Goal: Check status: Check status

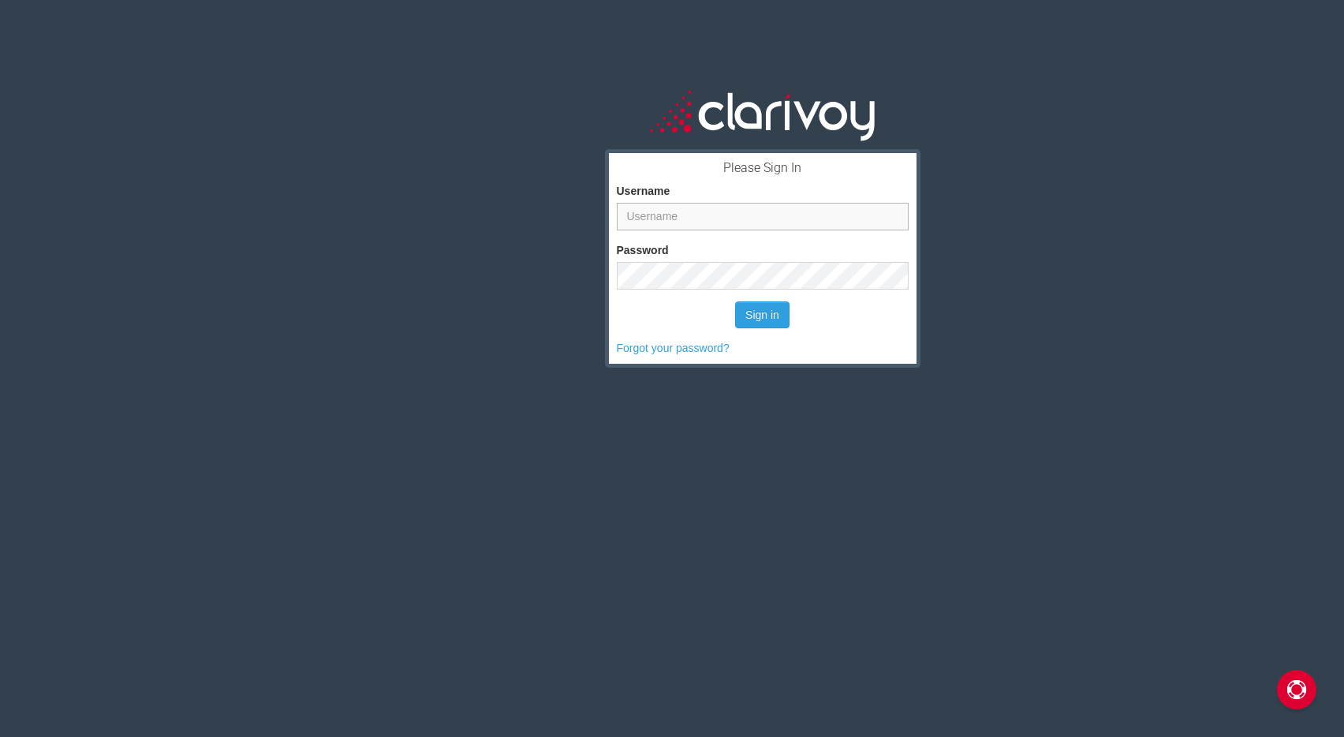
click at [715, 214] on input "Username" at bounding box center [763, 217] width 292 height 28
type input ","
type input "mclark"
click at [735, 301] on button "Sign in" at bounding box center [762, 314] width 54 height 27
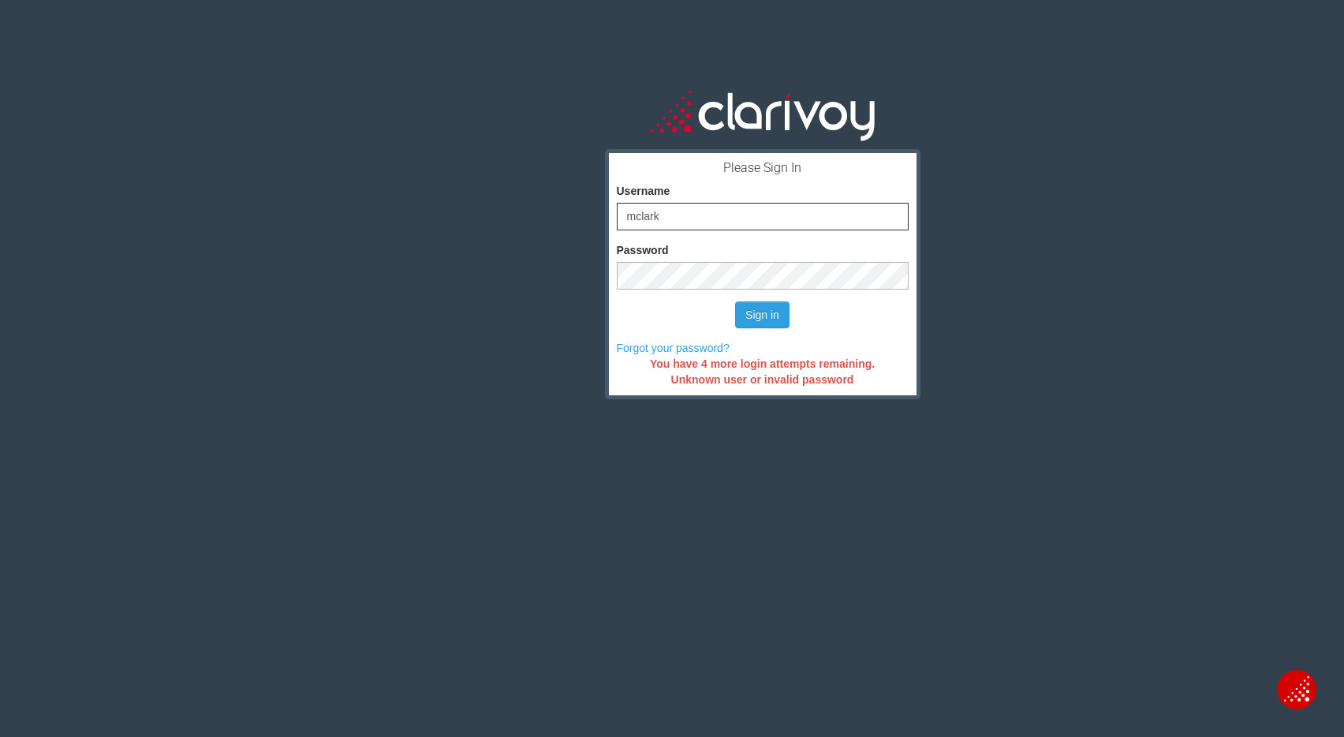
click at [735, 301] on button "Sign in" at bounding box center [762, 314] width 54 height 27
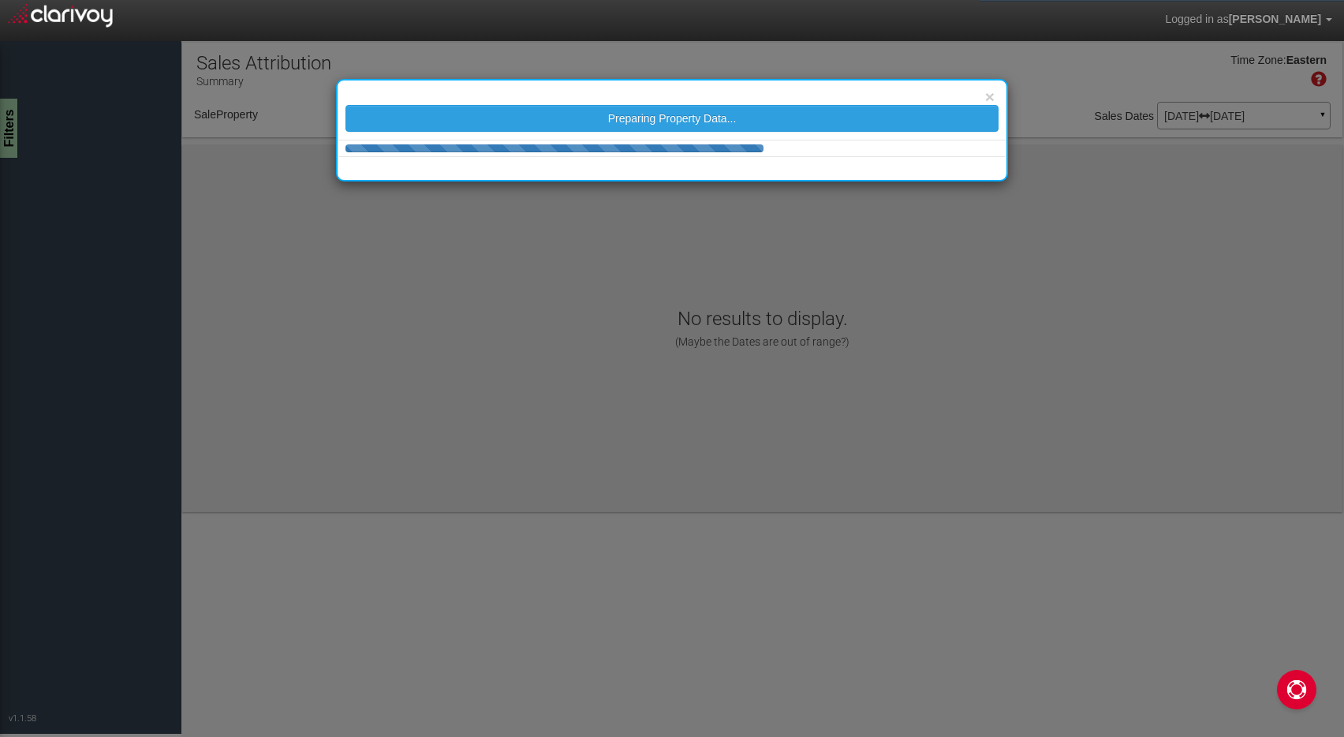
select select "object:45"
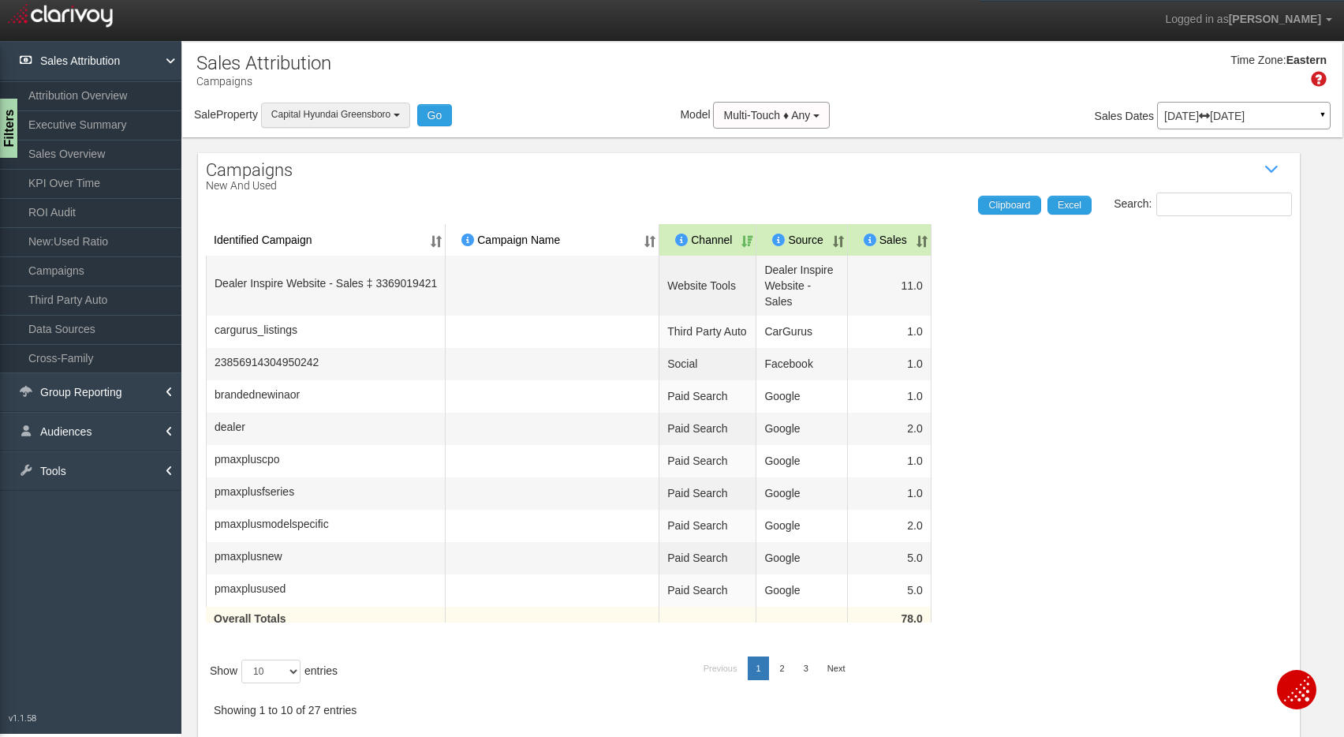
click at [356, 123] on button "Capital Hyundai Greensboro" at bounding box center [335, 115] width 149 height 24
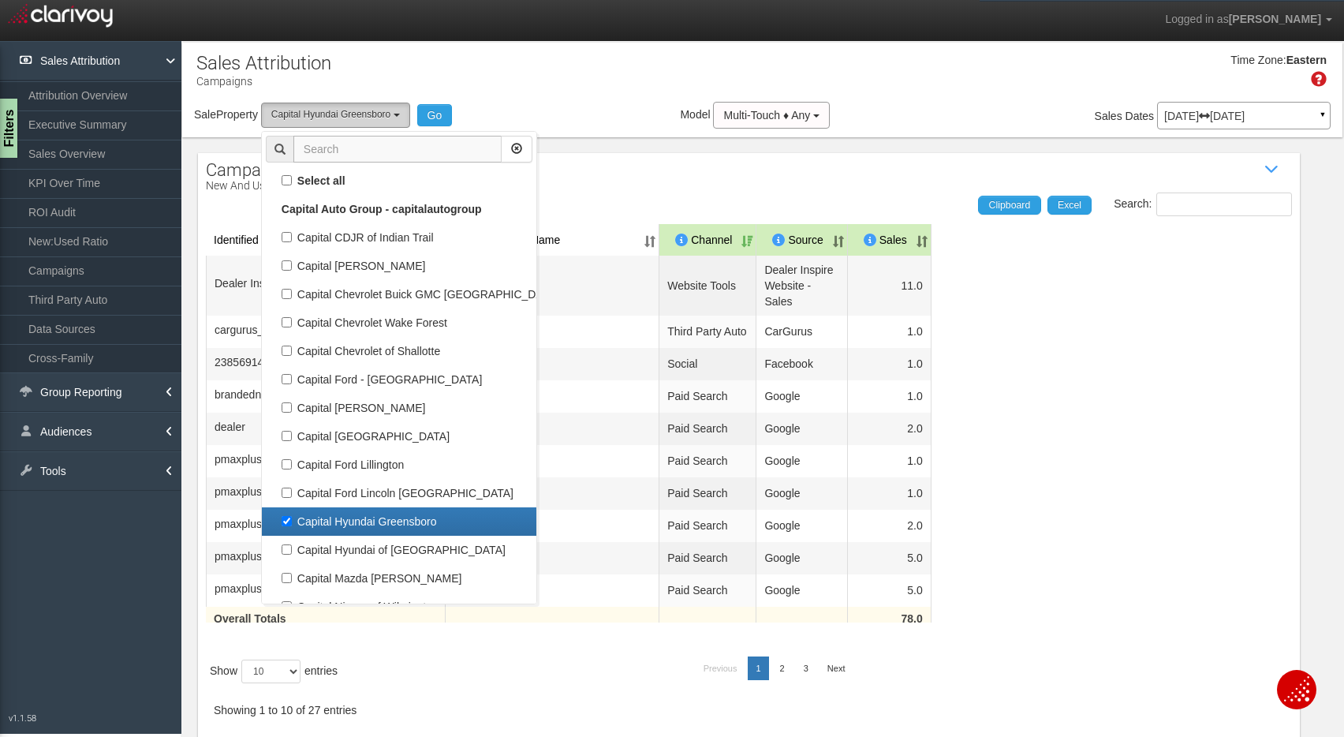
scroll to position [28, 0]
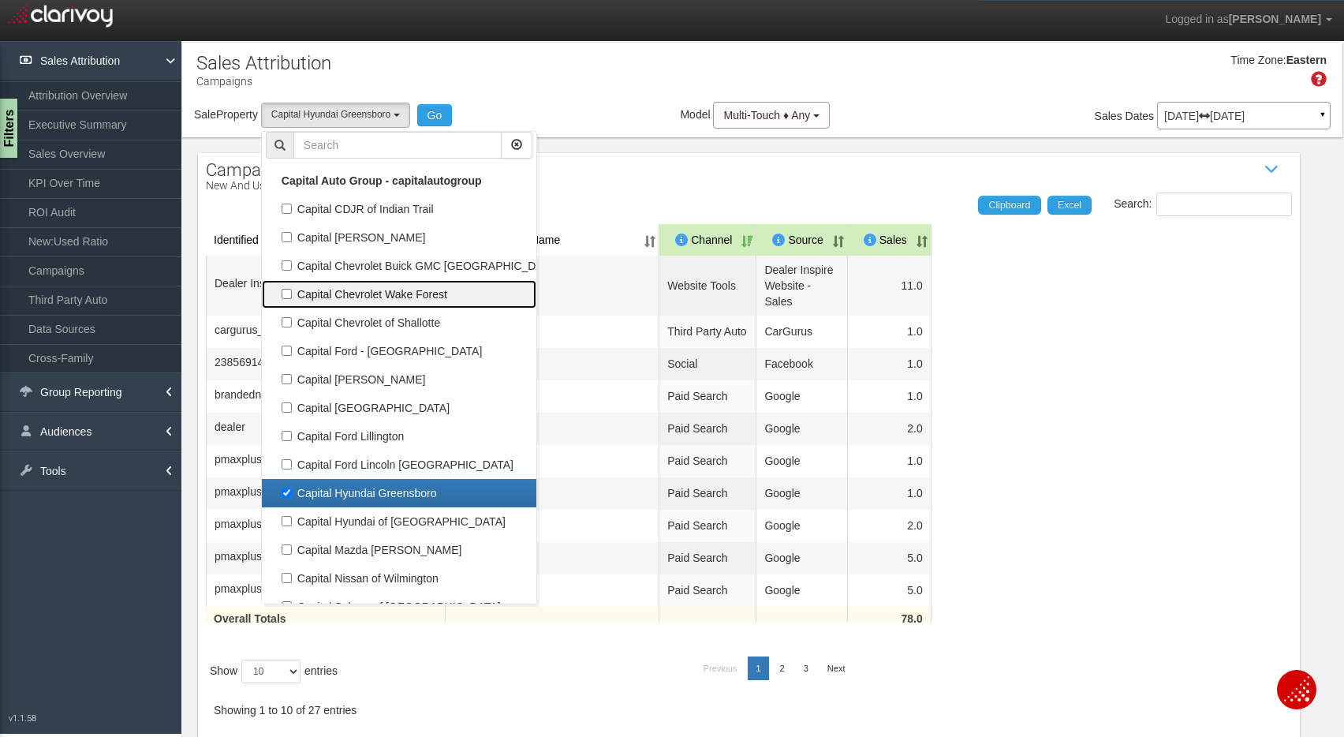
click at [289, 289] on label "Capital Chevrolet Wake Forest" at bounding box center [399, 294] width 267 height 21
click at [289, 289] on input "Capital Chevrolet Wake Forest" at bounding box center [287, 294] width 10 height 10
checkbox input "true"
select select "object:38"
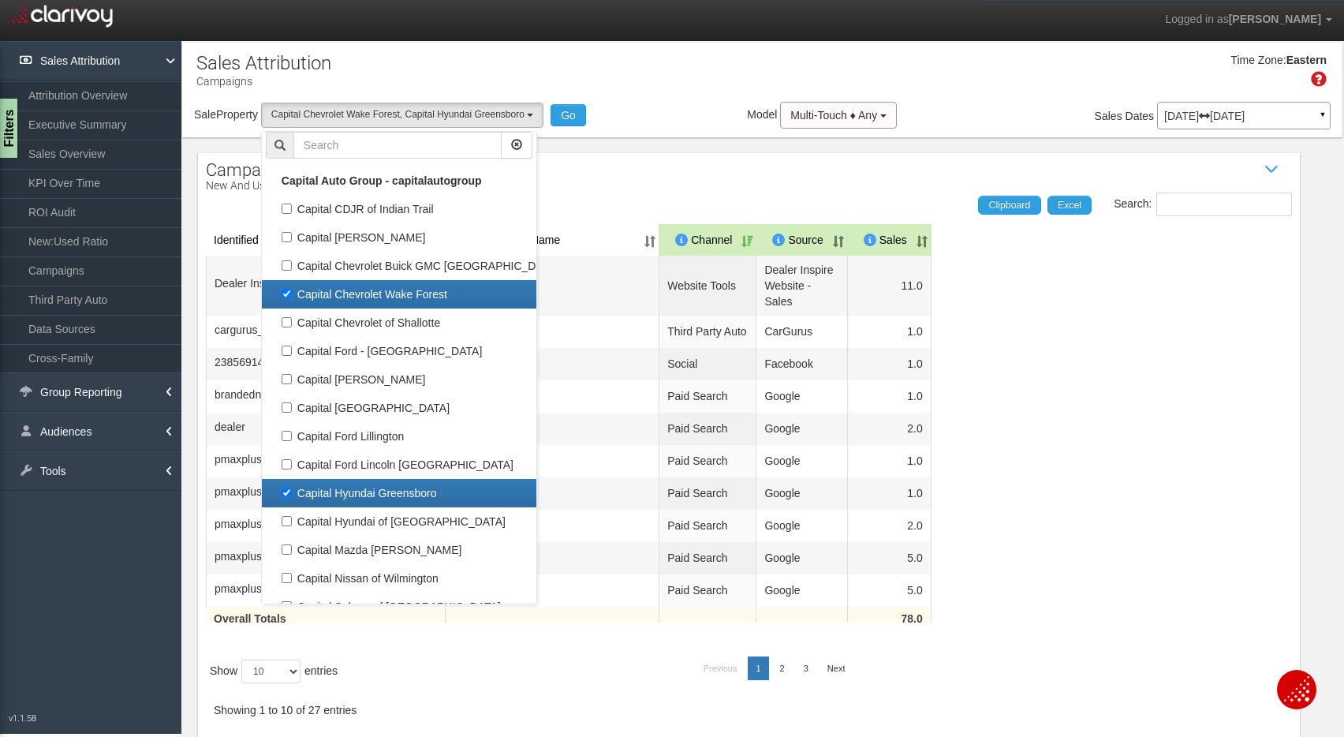
click at [285, 493] on label "Capital Hyundai Greensboro" at bounding box center [399, 493] width 267 height 21
click at [285, 493] on input "Capital Hyundai Greensboro" at bounding box center [287, 492] width 10 height 10
checkbox input "false"
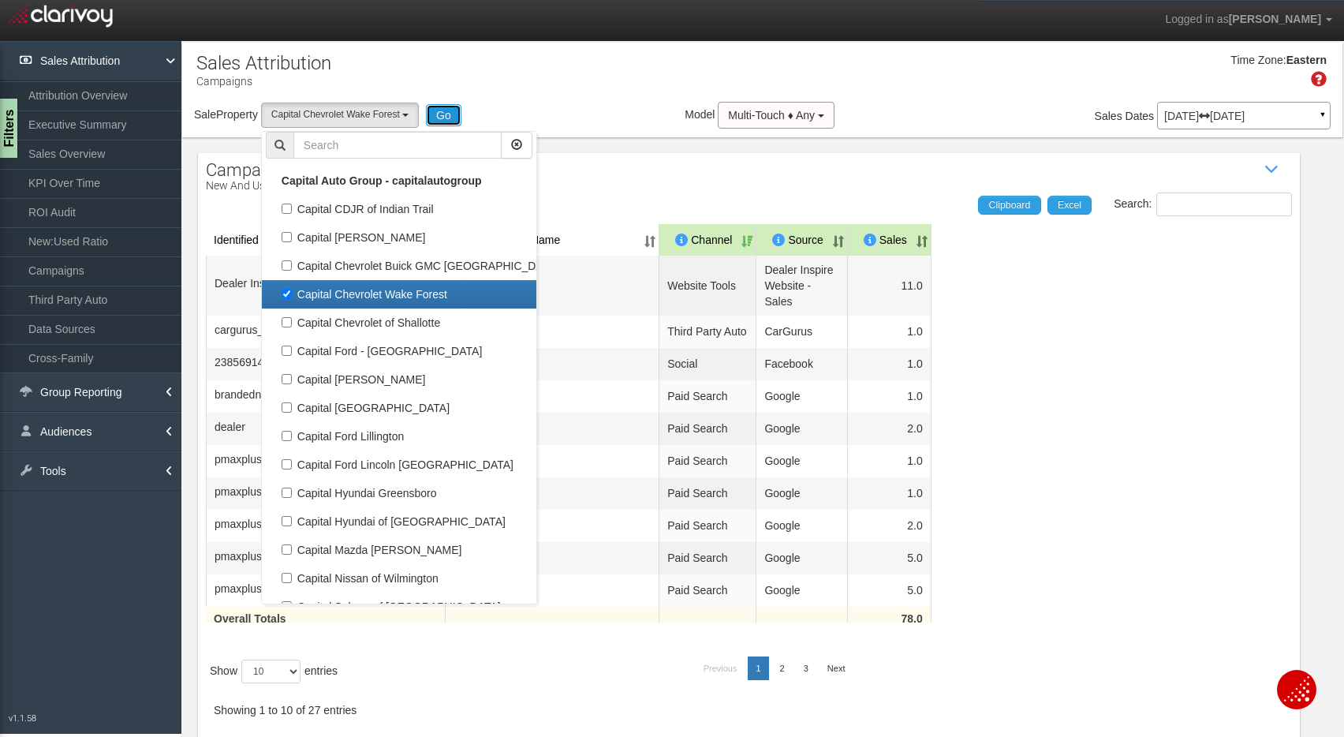
click at [447, 110] on button "Go" at bounding box center [443, 115] width 35 height 22
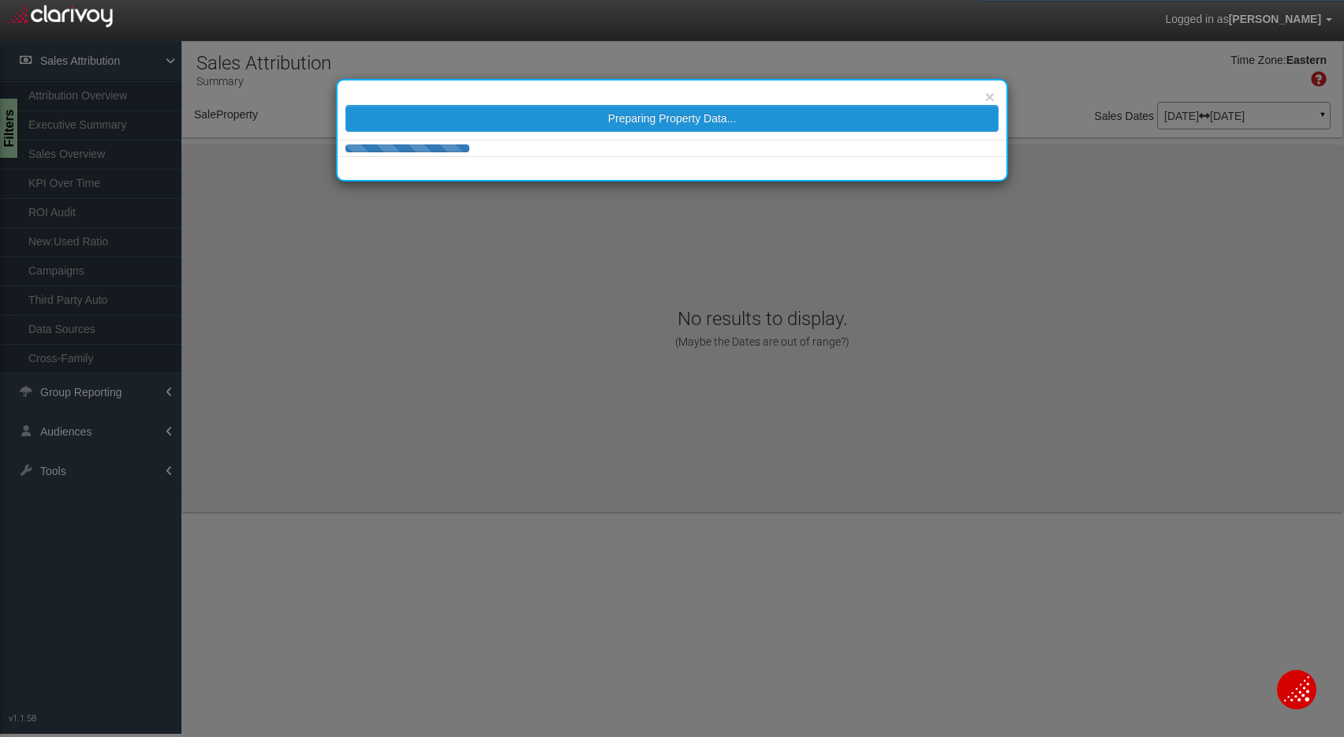
select select "object:259"
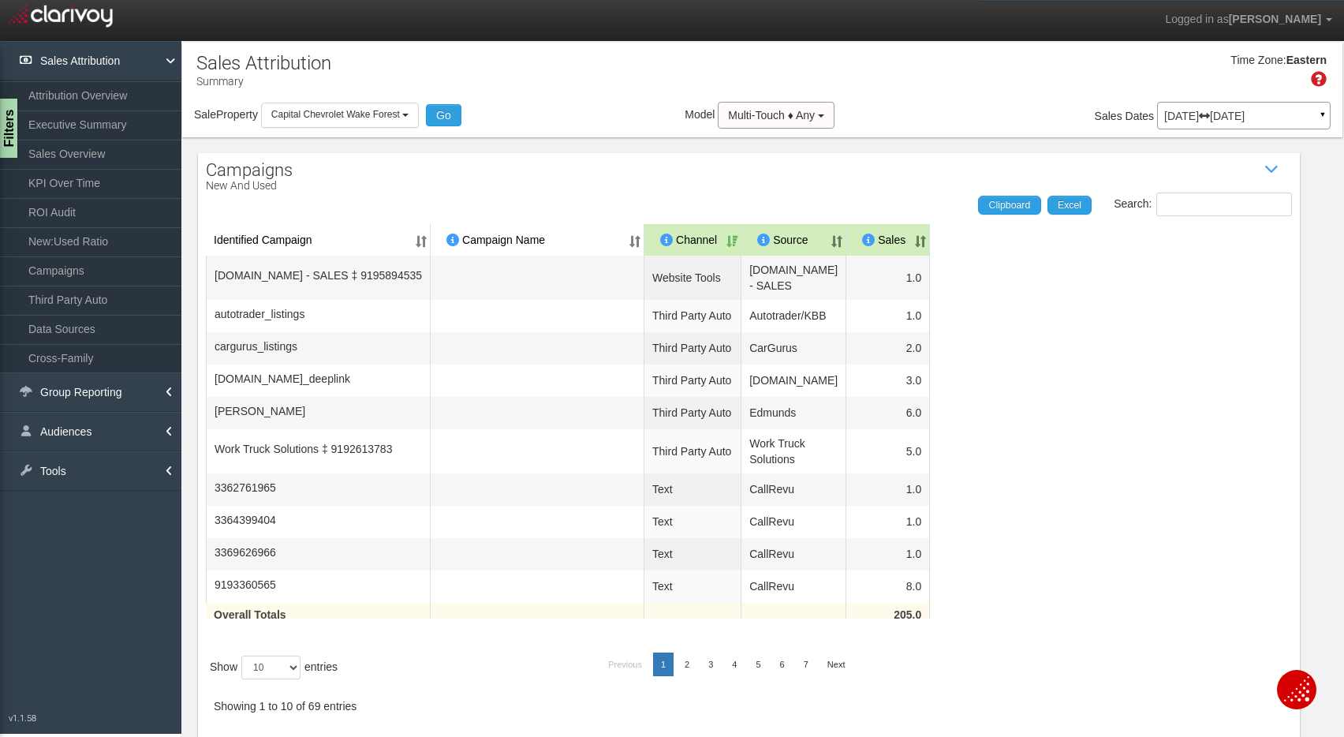
click at [1210, 117] on icon at bounding box center [1204, 115] width 11 height 11
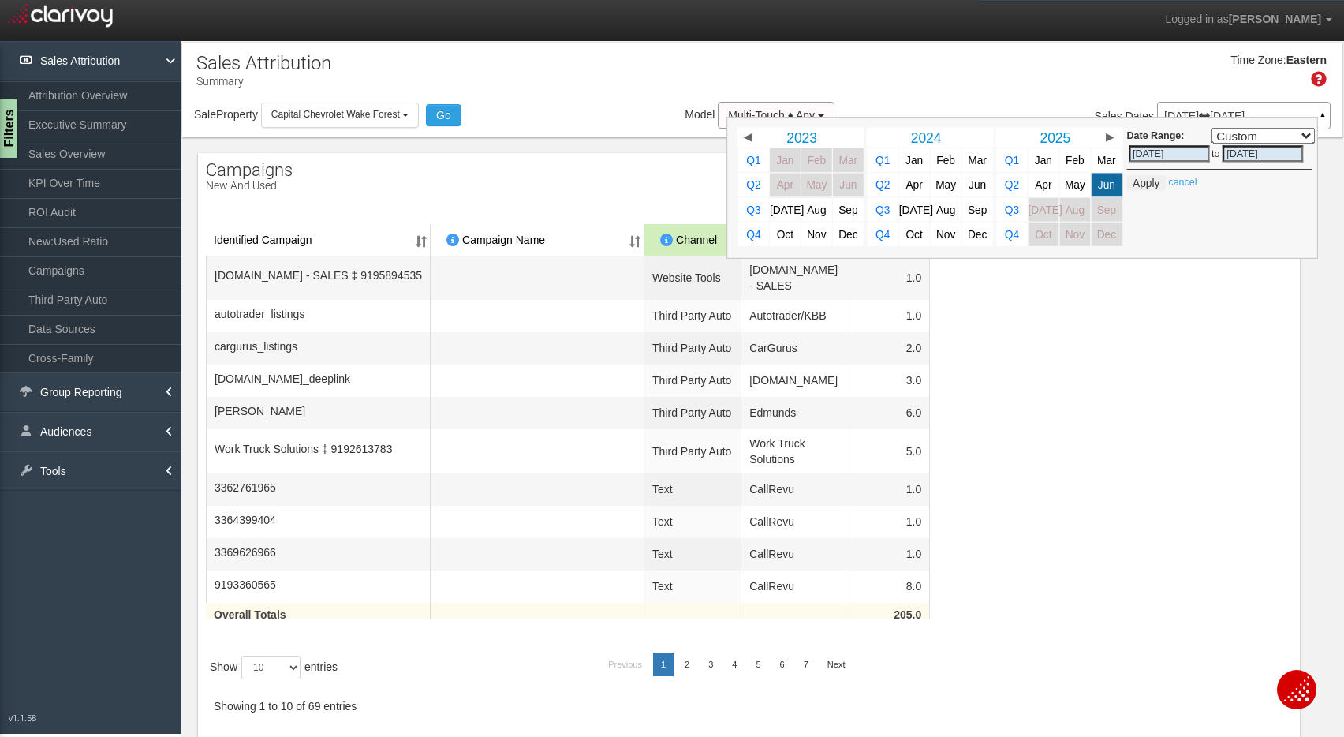
click at [1147, 435] on table "Identified Campaign Campaign Name Dealer/Vendor Channel Source Sales [DOMAIN_NA…" at bounding box center [749, 432] width 1086 height 416
